Goal: Use online tool/utility: Utilize a website feature to perform a specific function

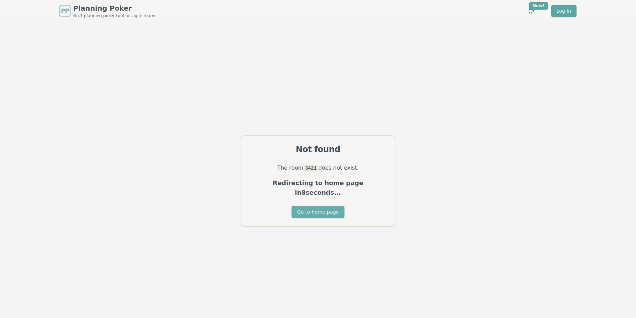
click at [312, 208] on button "Go to home page" at bounding box center [317, 212] width 53 height 12
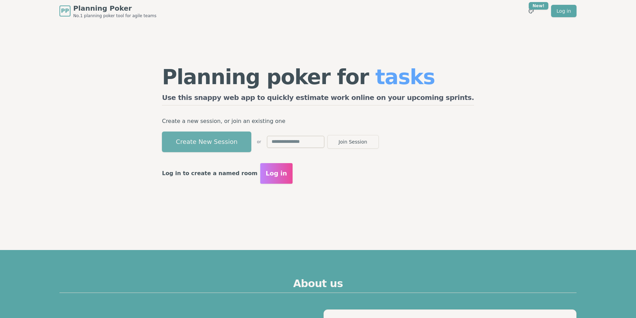
click at [246, 146] on button "Create New Session" at bounding box center [206, 142] width 89 height 21
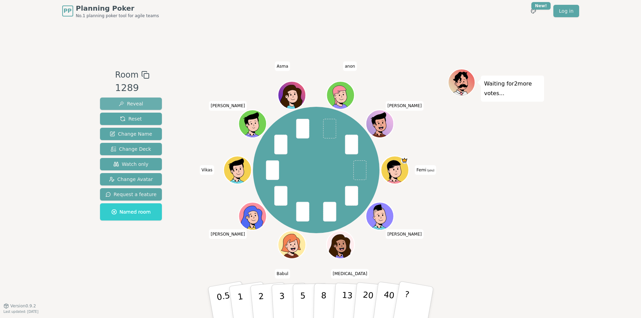
click at [136, 104] on span "Reveal" at bounding box center [131, 103] width 24 height 7
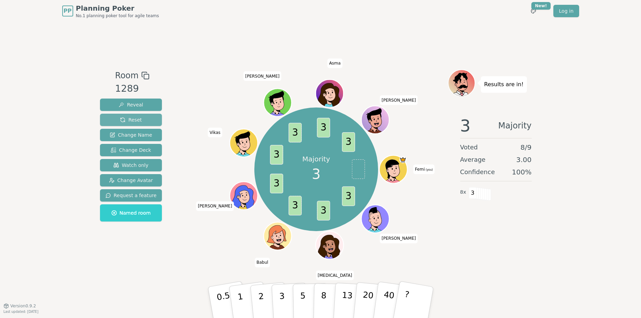
click at [136, 122] on span "Reset" at bounding box center [131, 119] width 22 height 7
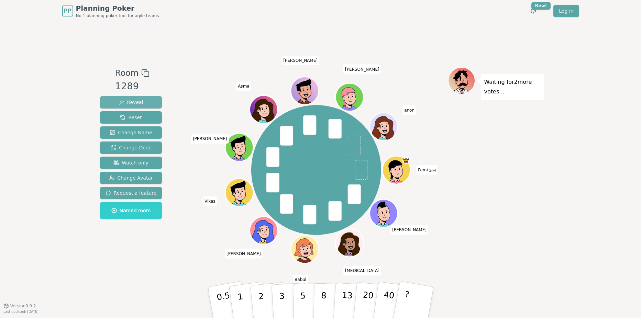
click at [140, 107] on button "Reveal" at bounding box center [131, 102] width 62 height 12
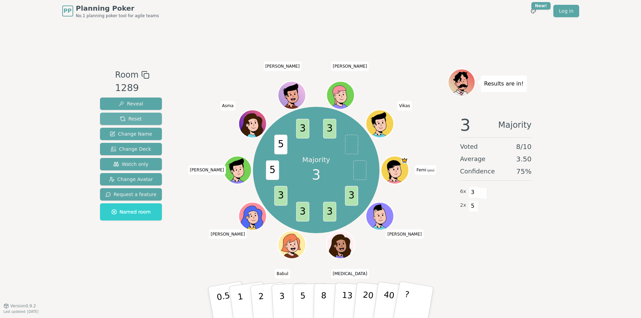
click at [140, 116] on button "Reset" at bounding box center [131, 119] width 62 height 12
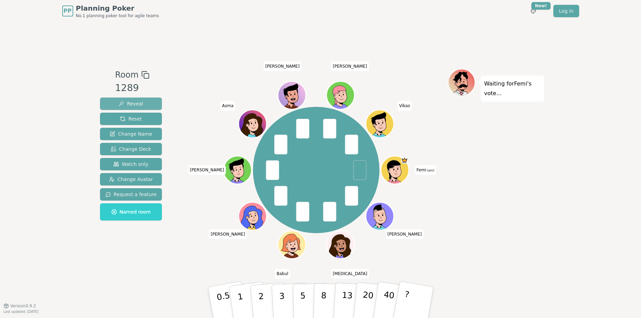
click at [139, 105] on span "Reveal" at bounding box center [131, 103] width 24 height 7
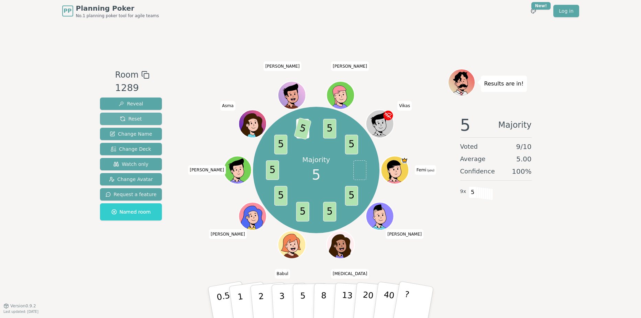
click at [133, 118] on span "Reset" at bounding box center [131, 118] width 22 height 7
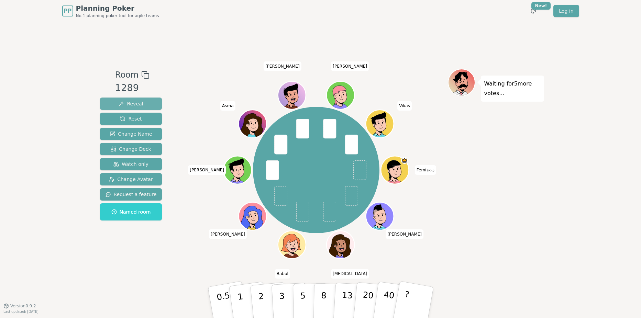
click at [140, 104] on button "Reveal" at bounding box center [131, 104] width 62 height 12
